Goal: Transaction & Acquisition: Purchase product/service

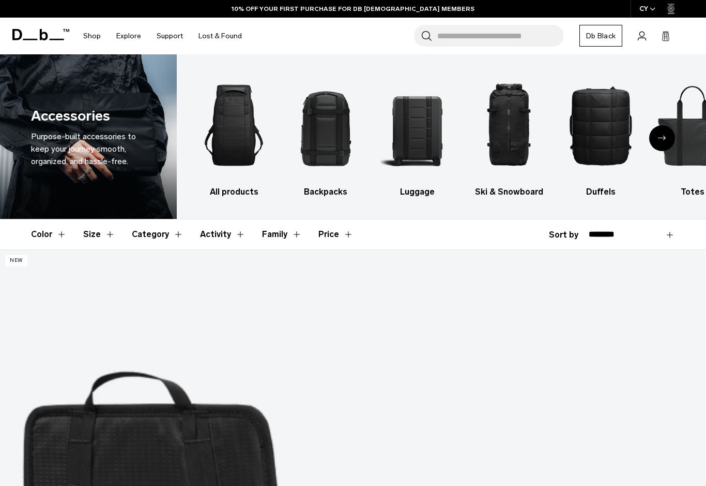
scroll to position [1, 0]
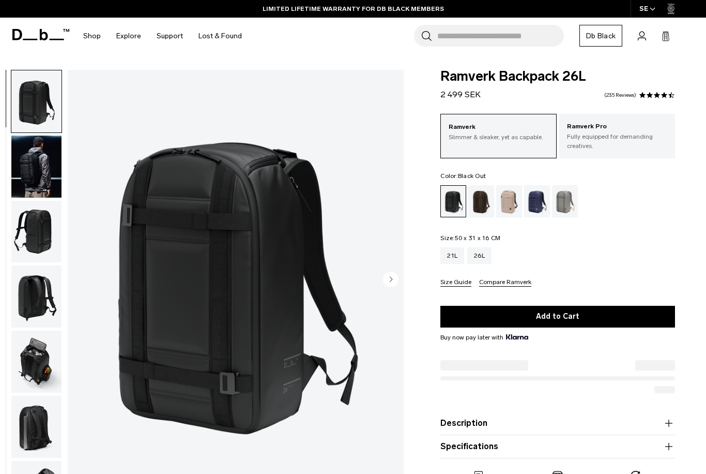
click at [394, 281] on circle "Next slide" at bounding box center [391, 279] width 16 height 16
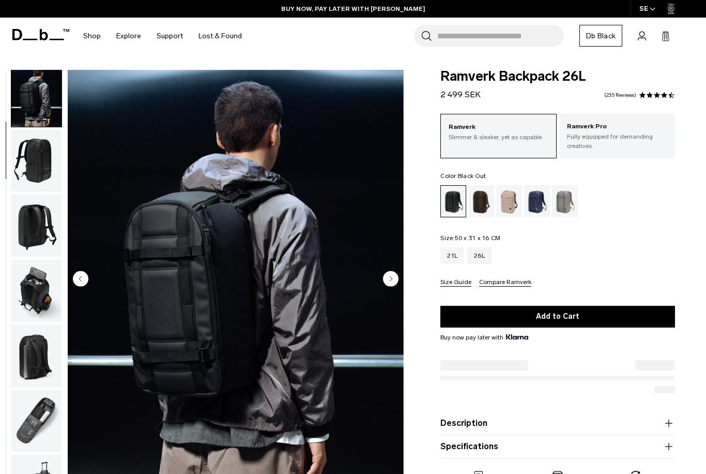
scroll to position [66, 0]
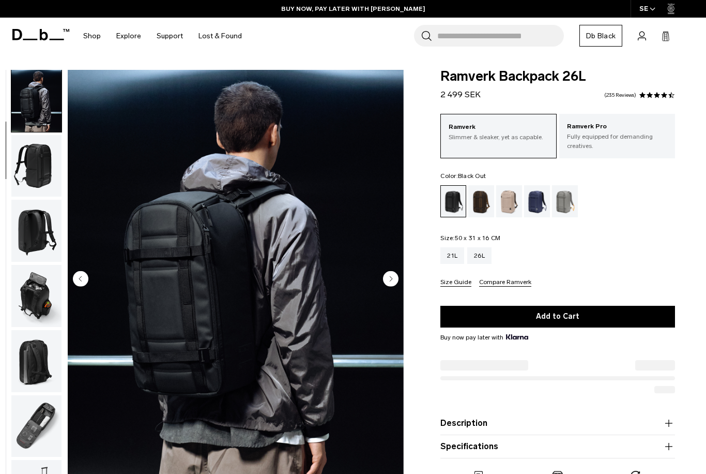
click at [43, 177] on img "button" at bounding box center [36, 166] width 50 height 62
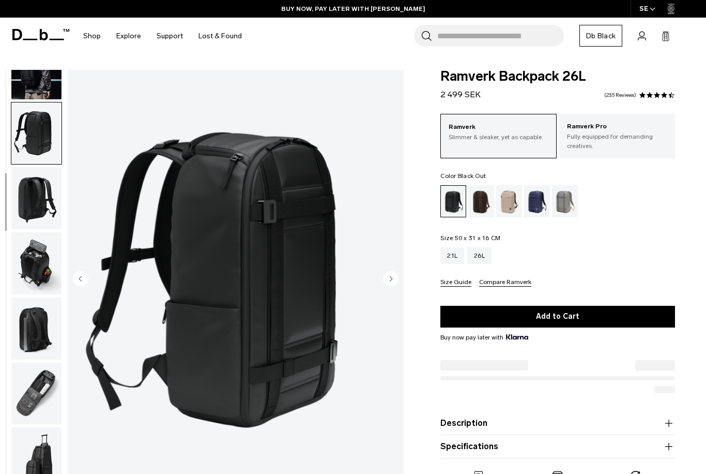
scroll to position [104, 0]
click at [42, 190] on img "button" at bounding box center [36, 198] width 50 height 62
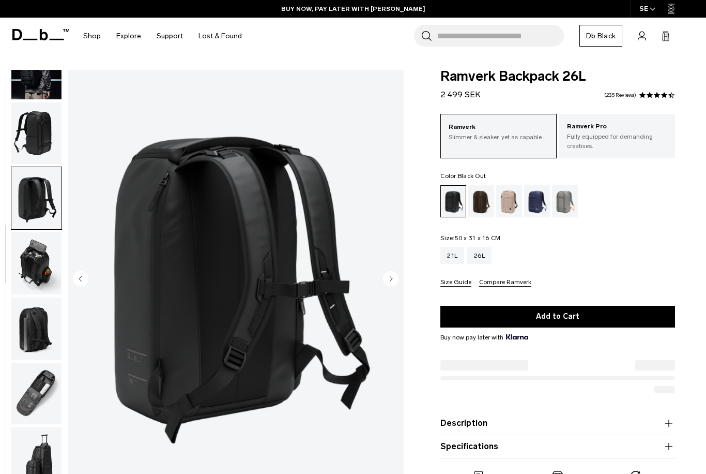
click at [397, 280] on circle "Next slide" at bounding box center [391, 279] width 16 height 16
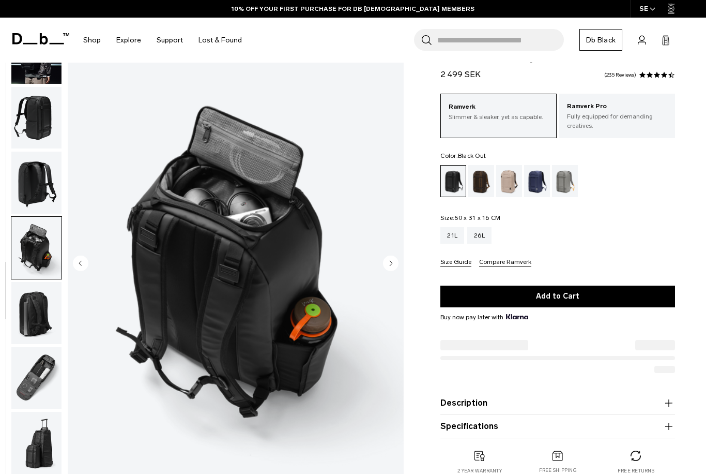
scroll to position [13, 0]
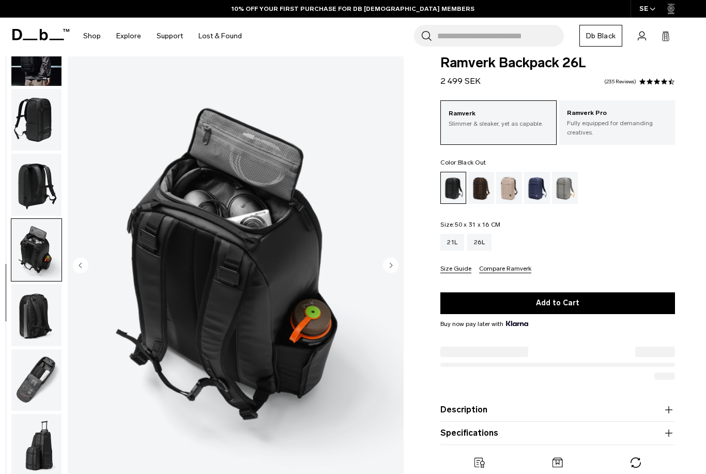
click at [396, 267] on circle "Next slide" at bounding box center [391, 266] width 16 height 16
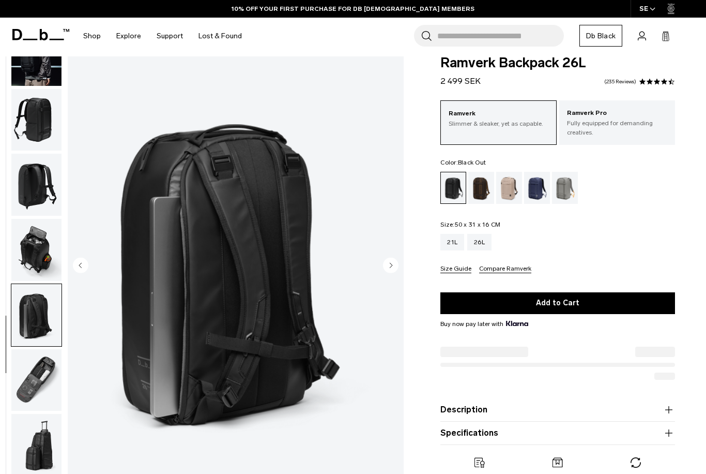
click at [428, 253] on div "Ramverk Backpack 26L 2 499 SEK 4.5 star rating 235 Reviews Ramverk Slimmer & sl…" at bounding box center [558, 278] width 297 height 445
click at [427, 252] on div "Ramverk Backpack 26L 2 499 SEK 4.5 star rating 235 Reviews Ramverk Slimmer & sl…" at bounding box center [558, 278] width 297 height 445
click at [395, 270] on circle "Next slide" at bounding box center [391, 266] width 16 height 16
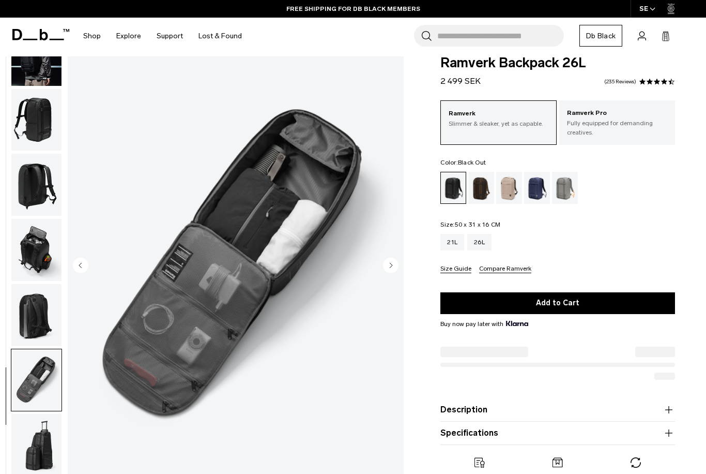
click at [395, 266] on circle "Next slide" at bounding box center [391, 266] width 16 height 16
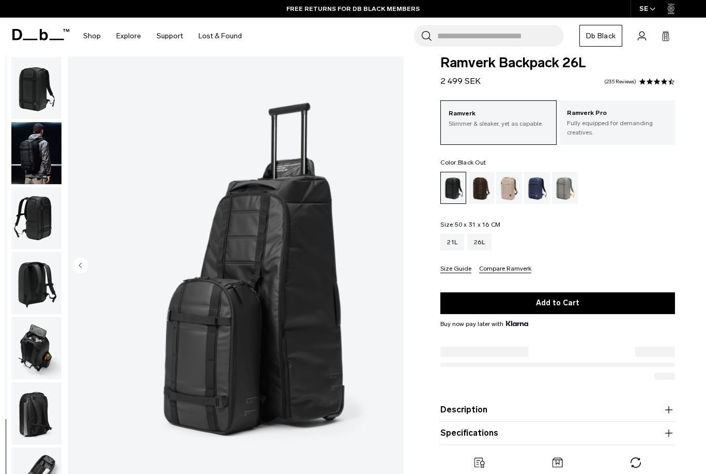
scroll to position [0, 0]
click at [36, 165] on img "button" at bounding box center [36, 153] width 50 height 62
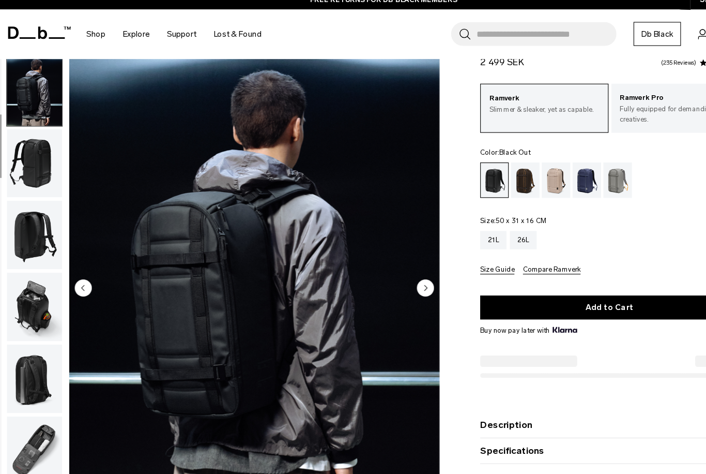
scroll to position [12, 0]
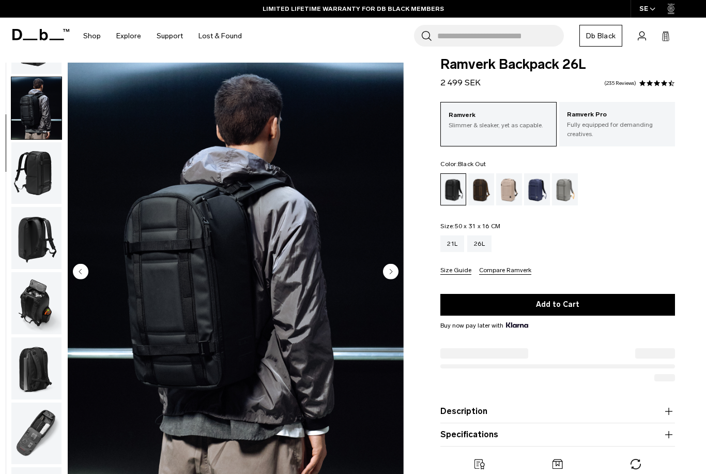
click at [42, 177] on img "button" at bounding box center [36, 173] width 50 height 62
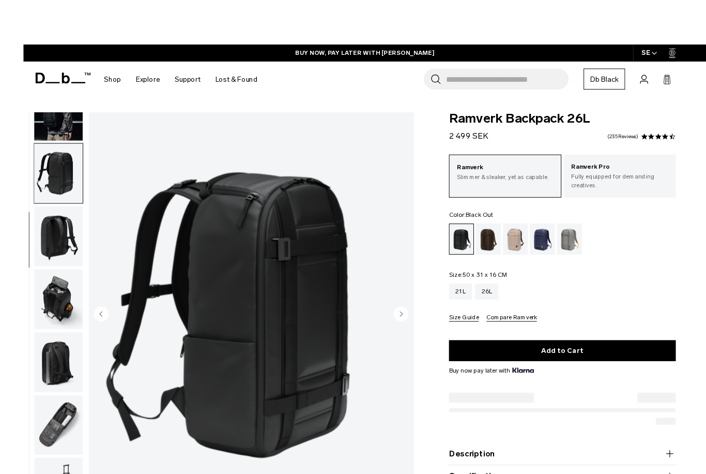
scroll to position [2, 0]
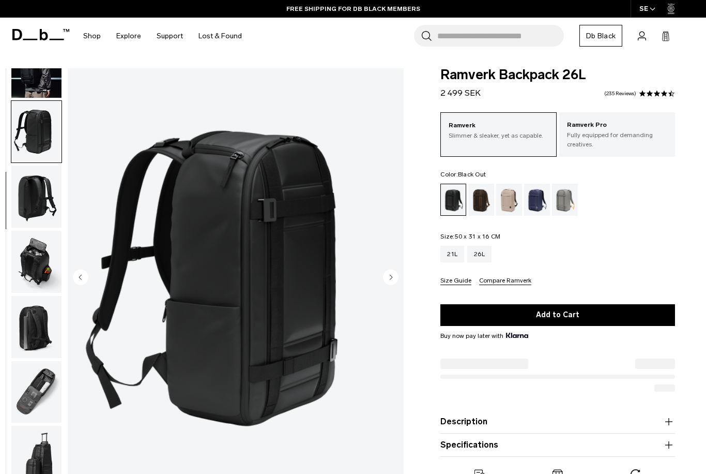
click at [456, 255] on div "21L" at bounding box center [453, 254] width 24 height 17
click at [481, 255] on div "26L" at bounding box center [479, 254] width 24 height 17
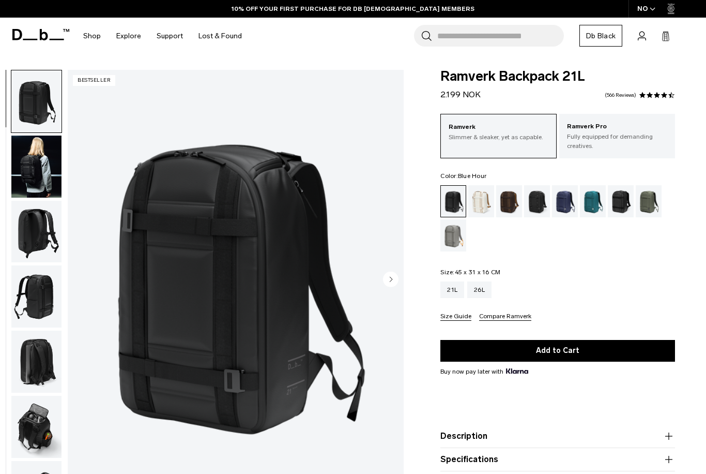
click at [567, 210] on div "Blue Hour" at bounding box center [565, 201] width 26 height 32
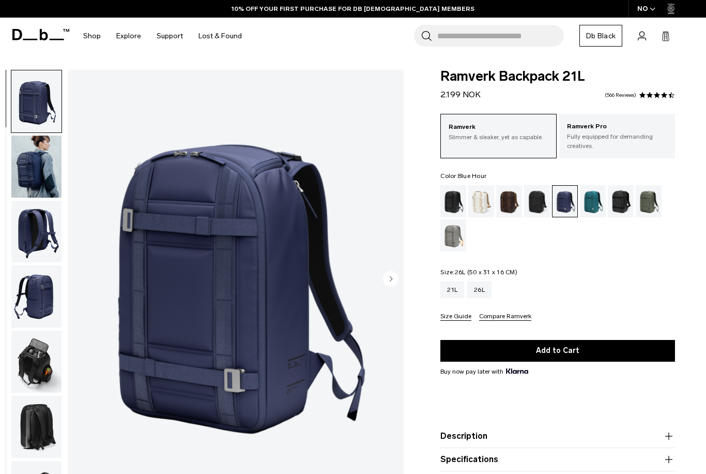
click at [488, 291] on div "26L" at bounding box center [479, 289] width 24 height 17
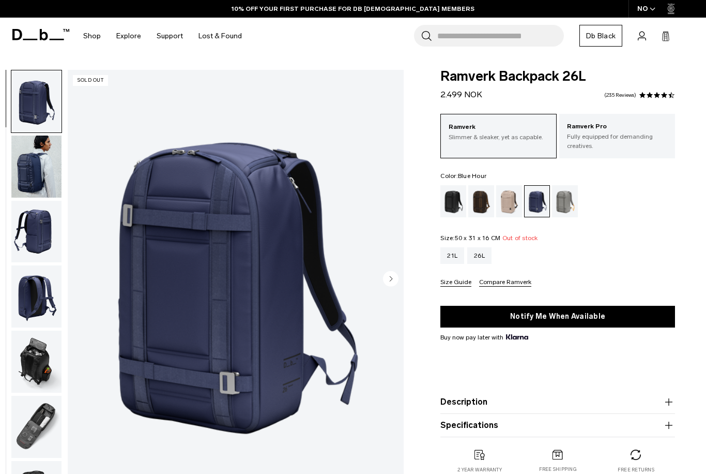
click at [393, 283] on circle "Next slide" at bounding box center [391, 279] width 16 height 16
